Goal: Task Accomplishment & Management: Manage account settings

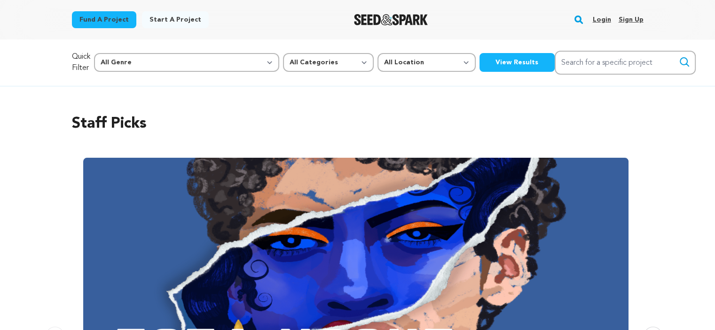
click at [603, 20] on link "Login" at bounding box center [601, 19] width 18 height 15
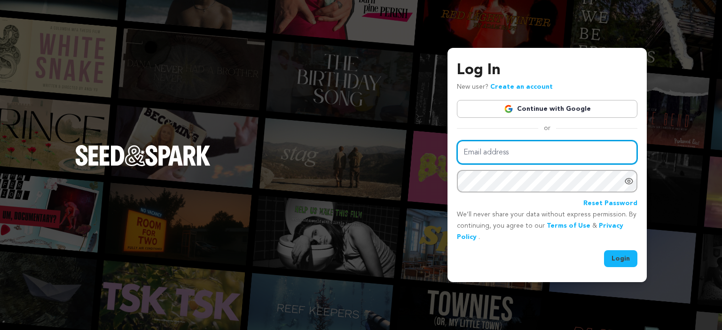
type input "muhammadgaffar093@gmail.com"
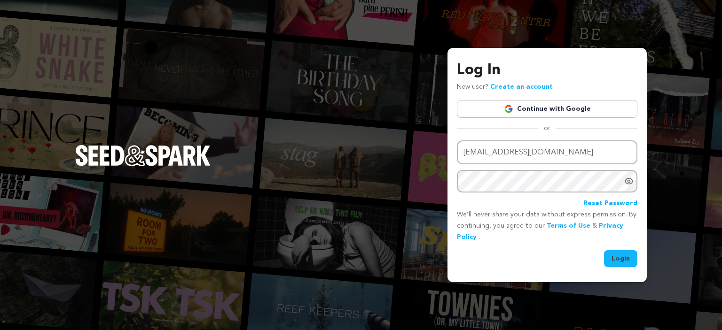
click at [632, 262] on button "Login" at bounding box center [620, 259] width 33 height 17
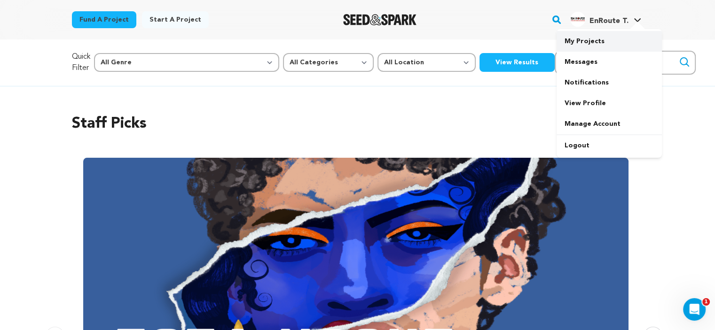
click at [588, 47] on link "My Projects" at bounding box center [609, 41] width 105 height 21
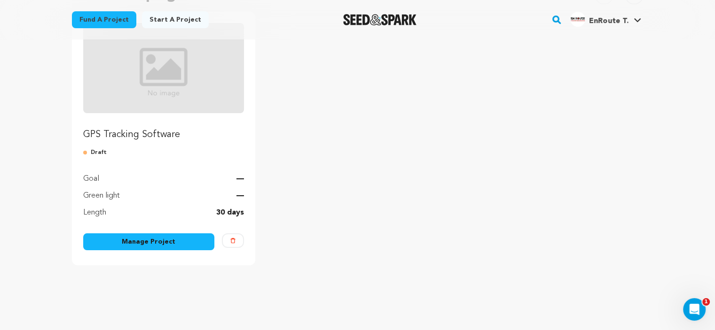
click at [165, 87] on img "Fund GPS Tracking Software" at bounding box center [163, 68] width 161 height 90
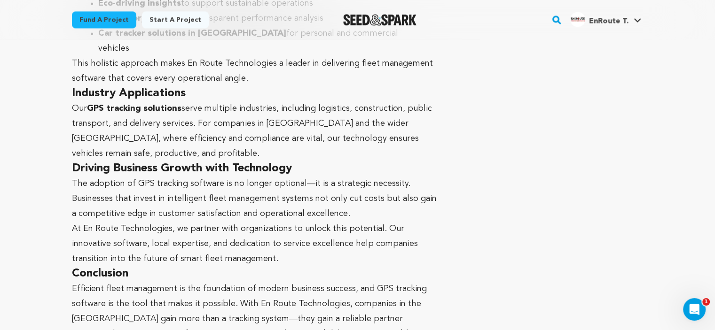
scroll to position [1504, 0]
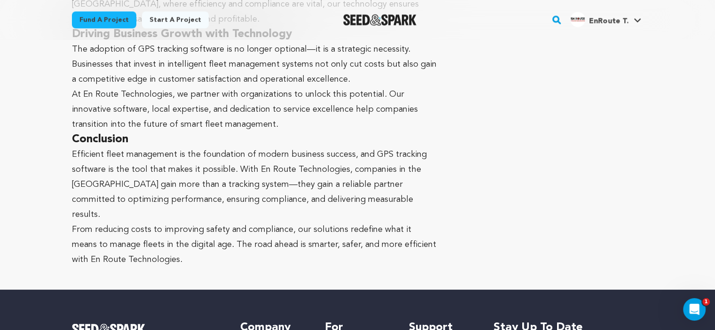
click at [156, 18] on link "Start a project" at bounding box center [175, 19] width 67 height 17
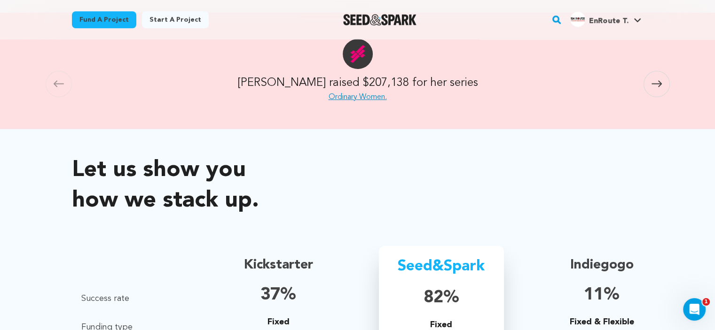
scroll to position [604, 0]
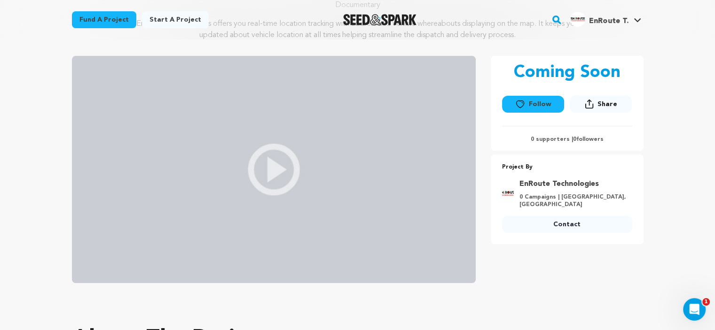
scroll to position [250, 0]
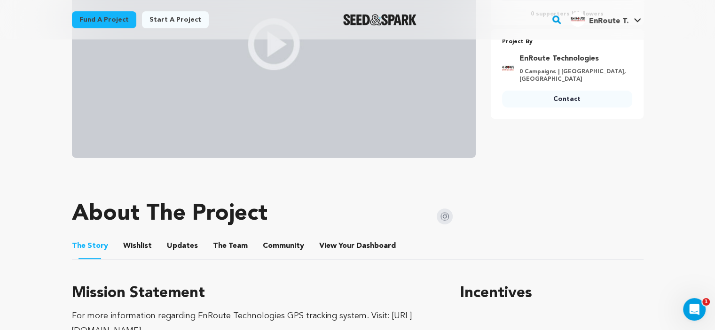
click at [643, 20] on div "Fund a project Start a project Search" at bounding box center [358, 19] width 602 height 39
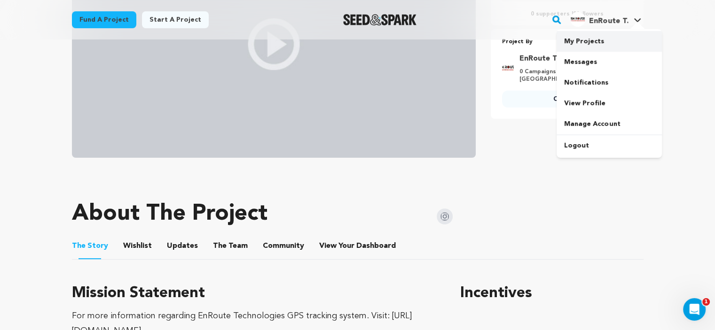
click at [576, 47] on link "My Projects" at bounding box center [609, 41] width 105 height 21
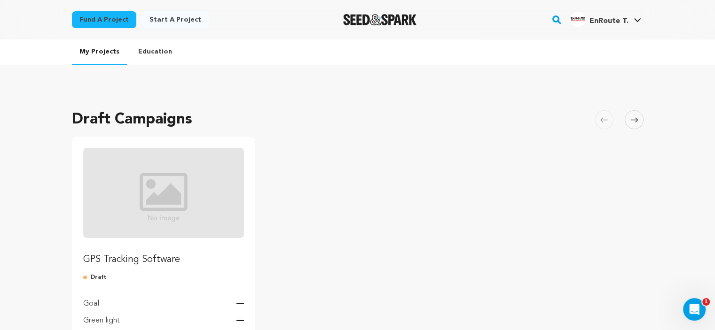
click at [147, 55] on link "Education" at bounding box center [155, 51] width 49 height 24
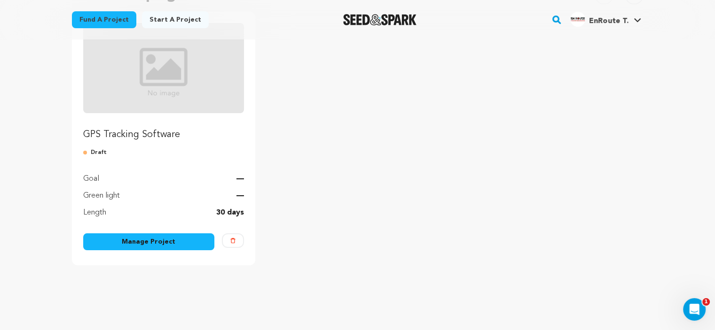
click at [166, 242] on link "Manage Project" at bounding box center [149, 242] width 132 height 17
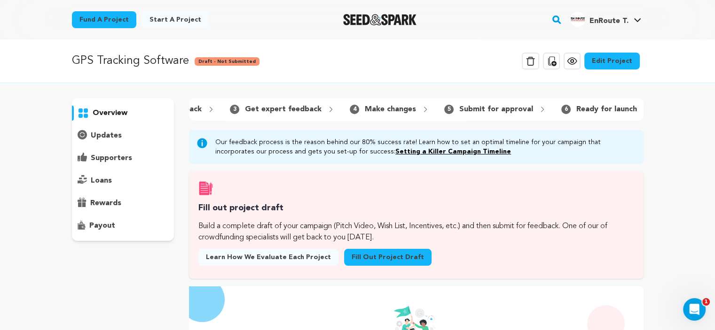
scroll to position [0, 204]
click at [497, 110] on p "Submit for approval" at bounding box center [495, 109] width 74 height 11
click at [538, 109] on icon at bounding box center [542, 110] width 8 height 8
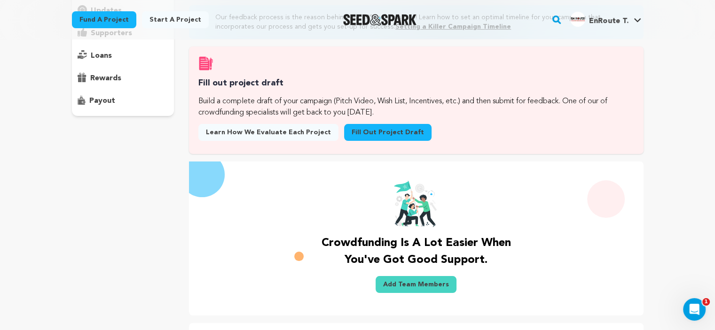
scroll to position [0, 0]
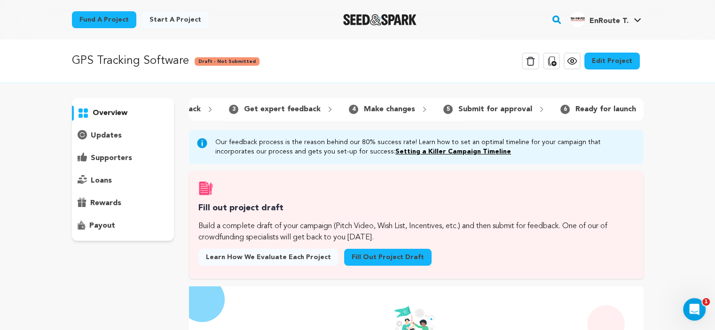
click at [107, 114] on p "overview" at bounding box center [110, 113] width 35 height 11
click at [590, 110] on p "Ready for launch" at bounding box center [605, 109] width 61 height 11
click at [606, 64] on link "Edit Project" at bounding box center [611, 61] width 55 height 17
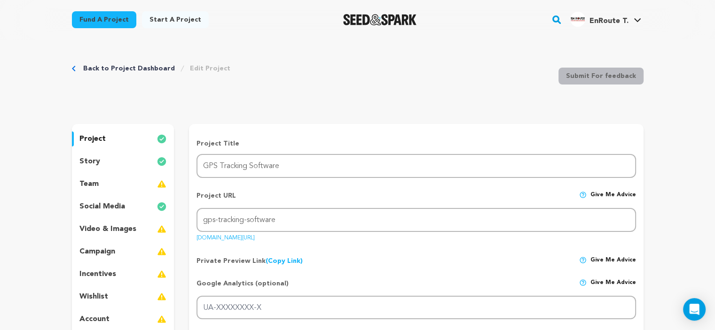
click at [94, 184] on p "team" at bounding box center [88, 184] width 19 height 11
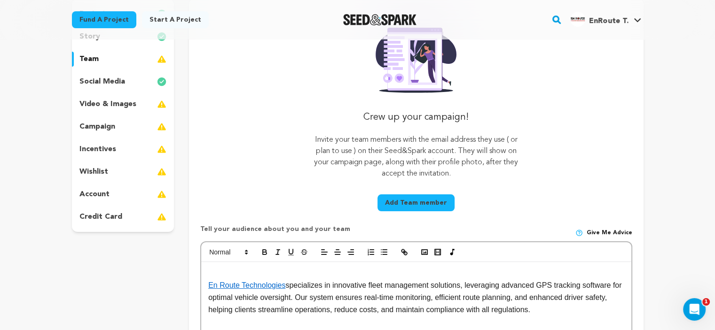
scroll to position [251, 0]
